Goal: Task Accomplishment & Management: Manage account settings

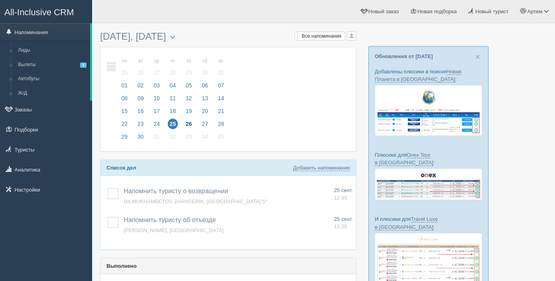
click at [192, 125] on span "26" at bounding box center [189, 124] width 10 height 10
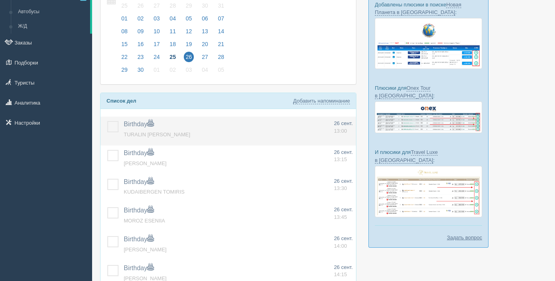
scroll to position [69, 0]
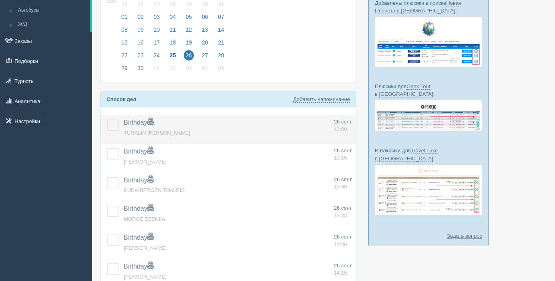
click at [107, 119] on label at bounding box center [107, 119] width 0 height 0
click at [0, 0] on input "checkbox" at bounding box center [0, 0] width 0 height 0
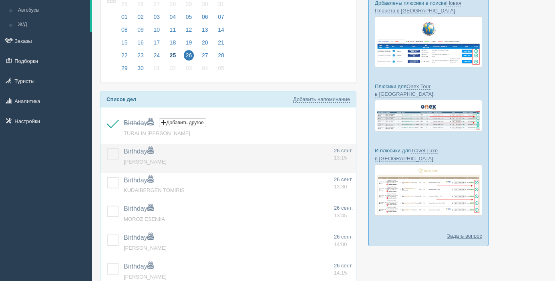
click at [107, 148] on label at bounding box center [107, 148] width 0 height 0
click at [0, 0] on input "checkbox" at bounding box center [0, 0] width 0 height 0
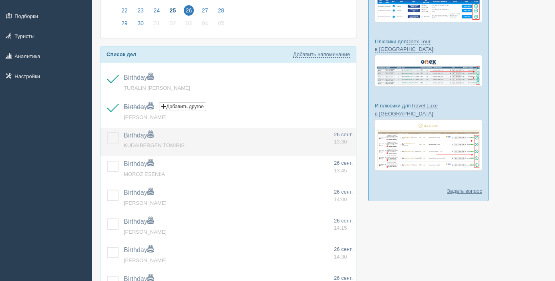
scroll to position [115, 0]
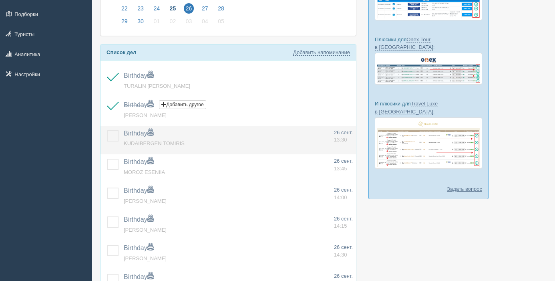
click at [107, 130] on label at bounding box center [107, 130] width 0 height 0
click at [0, 0] on input "checkbox" at bounding box center [0, 0] width 0 height 0
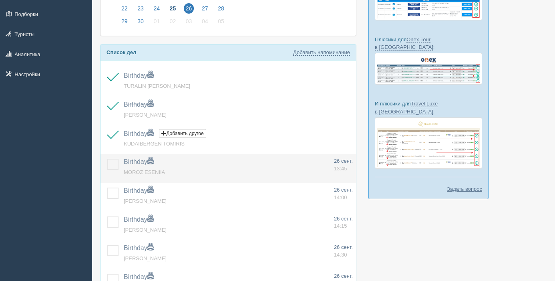
click at [107, 159] on label at bounding box center [107, 159] width 0 height 0
click at [0, 0] on input "checkbox" at bounding box center [0, 0] width 0 height 0
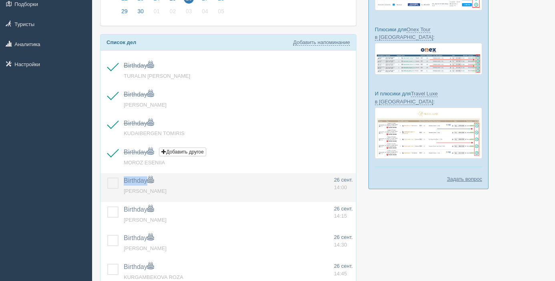
drag, startPoint x: 115, startPoint y: 178, endPoint x: 238, endPoint y: 192, distance: 123.5
click at [242, 184] on tr "Birthday Добавить другое Напоминание добавлено Напоминание обновлено [PERSON_NA…" at bounding box center [229, 187] width 256 height 29
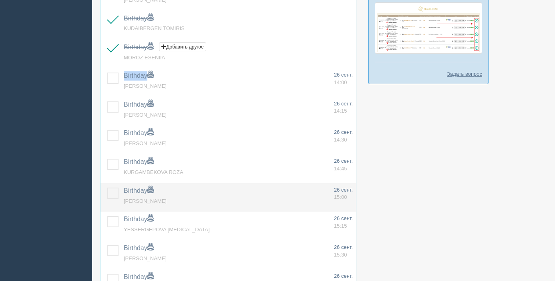
scroll to position [232, 0]
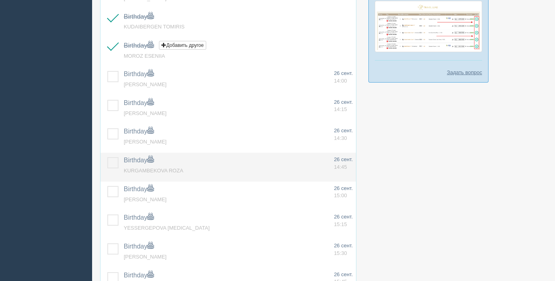
click at [107, 157] on label at bounding box center [107, 157] width 0 height 0
click at [0, 0] on input "checkbox" at bounding box center [0, 0] width 0 height 0
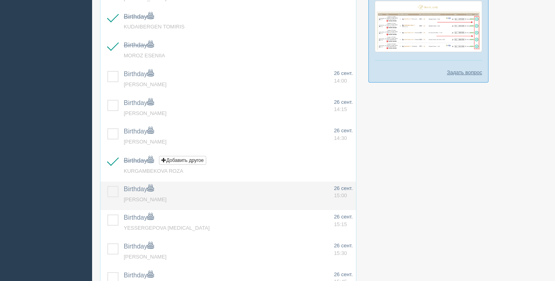
click at [107, 186] on label at bounding box center [107, 186] width 0 height 0
click at [0, 0] on input "checkbox" at bounding box center [0, 0] width 0 height 0
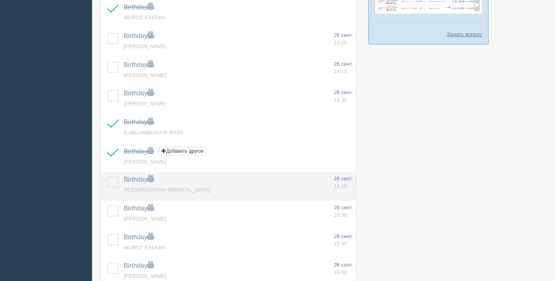
scroll to position [271, 0]
click at [107, 176] on label at bounding box center [107, 176] width 0 height 0
click at [0, 0] on input "checkbox" at bounding box center [0, 0] width 0 height 0
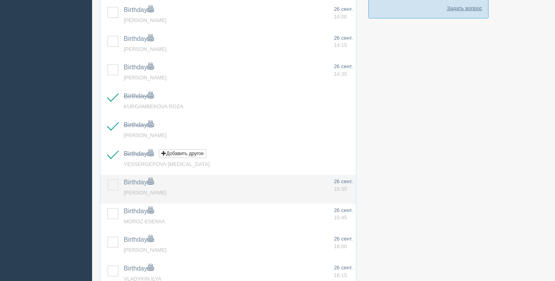
scroll to position [301, 0]
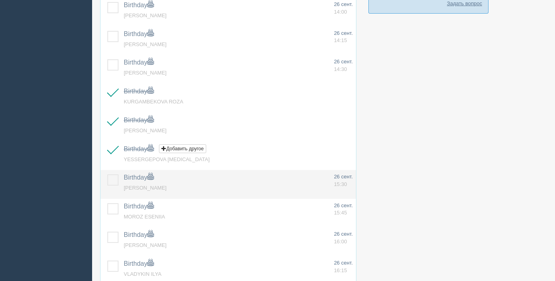
click at [107, 174] on label at bounding box center [107, 174] width 0 height 0
click at [0, 0] on input "checkbox" at bounding box center [0, 0] width 0 height 0
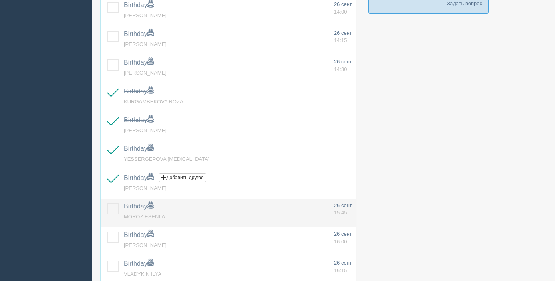
click at [107, 203] on label at bounding box center [107, 203] width 0 height 0
click at [0, 0] on input "checkbox" at bounding box center [0, 0] width 0 height 0
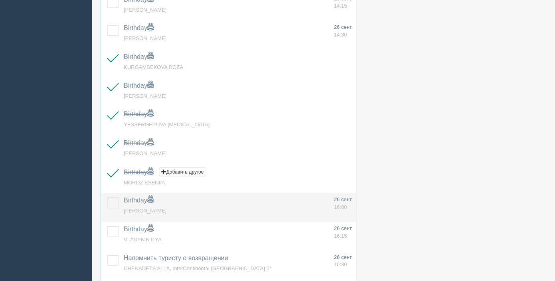
click at [107, 197] on label at bounding box center [107, 197] width 0 height 0
click at [0, 0] on input "checkbox" at bounding box center [0, 0] width 0 height 0
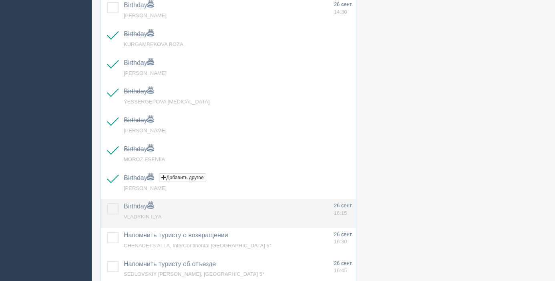
scroll to position [359, 0]
click at [107, 202] on label at bounding box center [107, 202] width 0 height 0
click at [0, 0] on input "checkbox" at bounding box center [0, 0] width 0 height 0
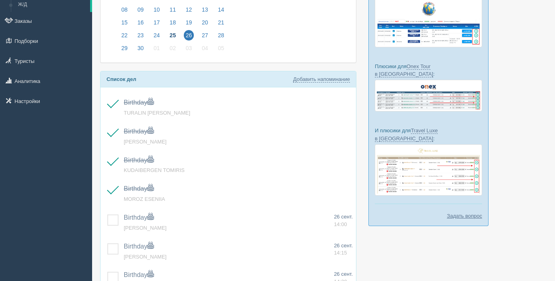
scroll to position [0, 0]
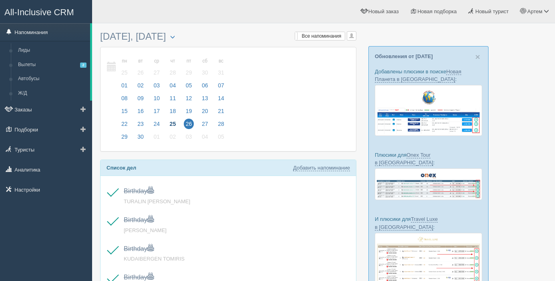
click at [30, 30] on link "Напоминания" at bounding box center [45, 32] width 90 height 18
